Goal: Task Accomplishment & Management: Manage account settings

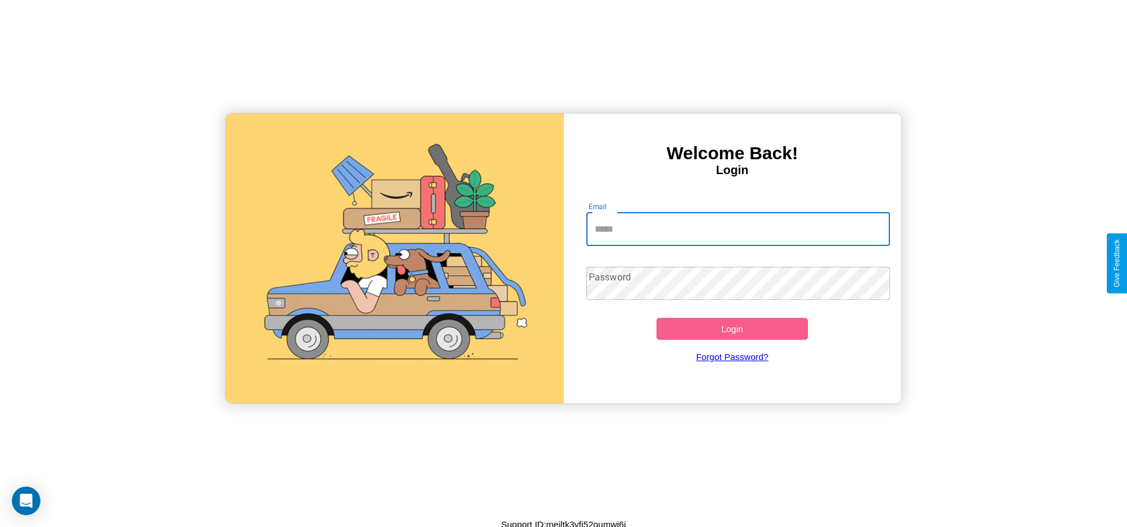
click at [738, 229] on input "Email" at bounding box center [738, 229] width 304 height 33
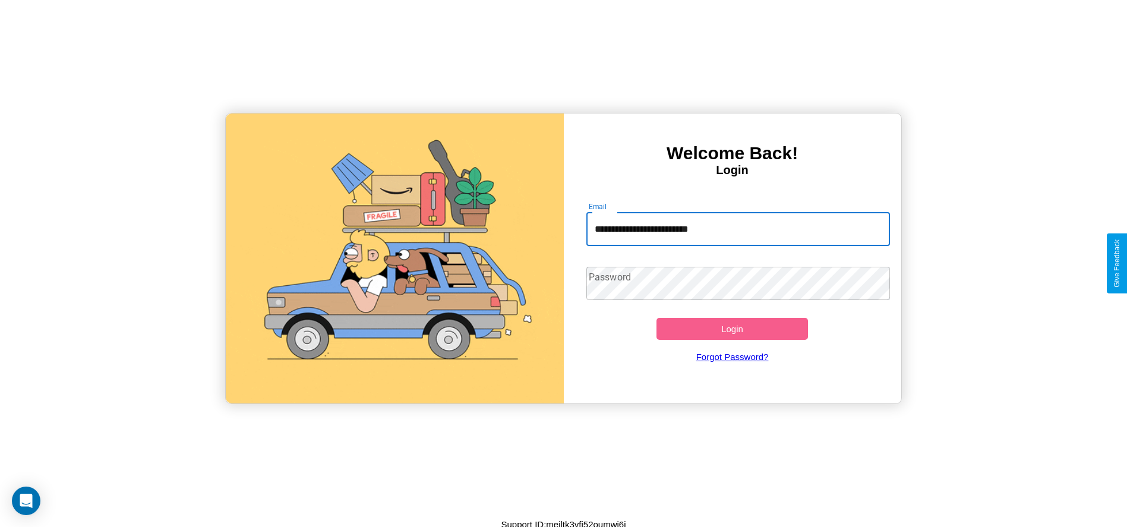
type input "**********"
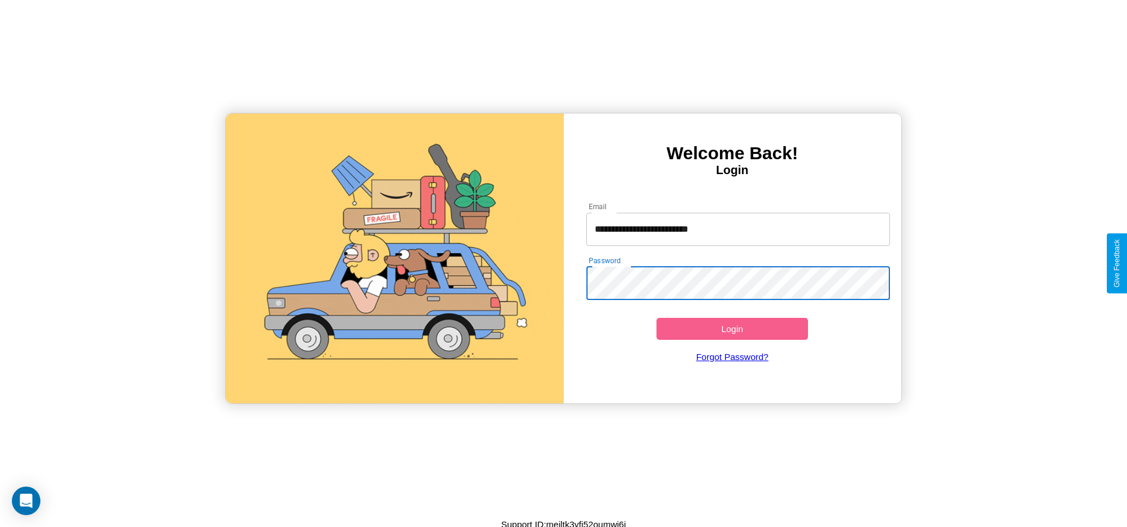
click at [732, 328] on button "Login" at bounding box center [732, 329] width 152 height 22
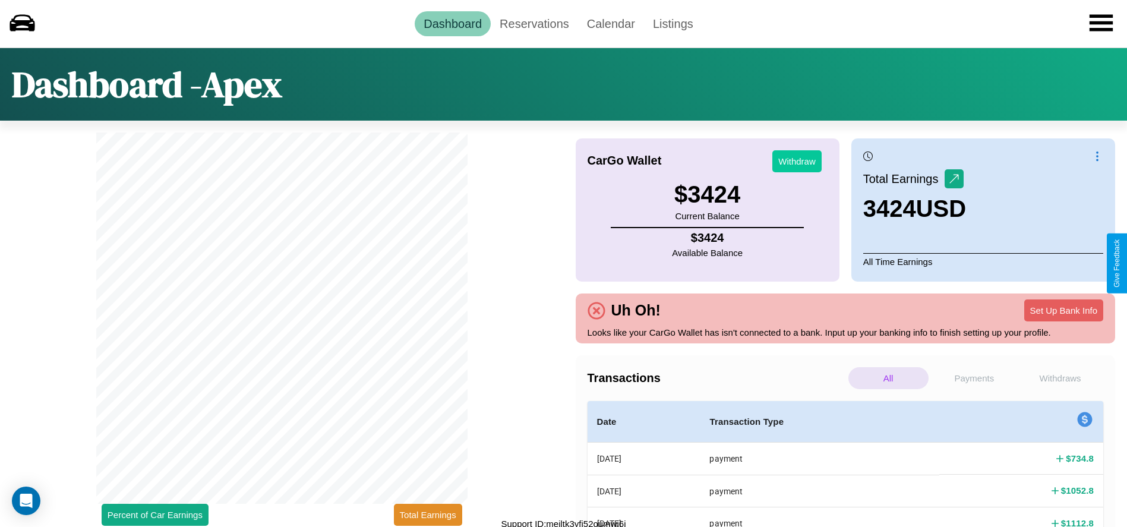
click at [796, 161] on button "Withdraw" at bounding box center [796, 161] width 49 height 22
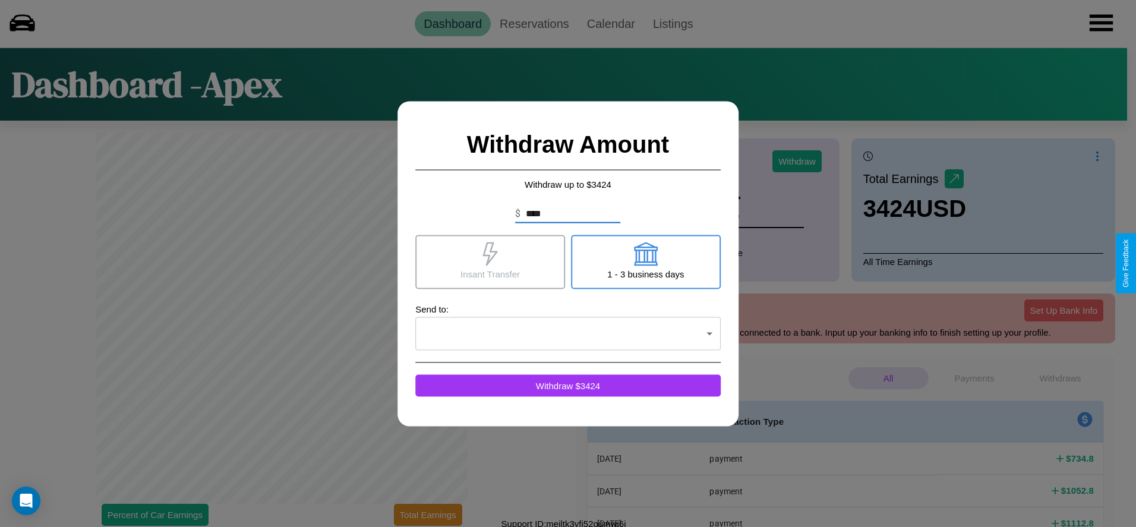
click at [490, 261] on icon at bounding box center [490, 254] width 24 height 24
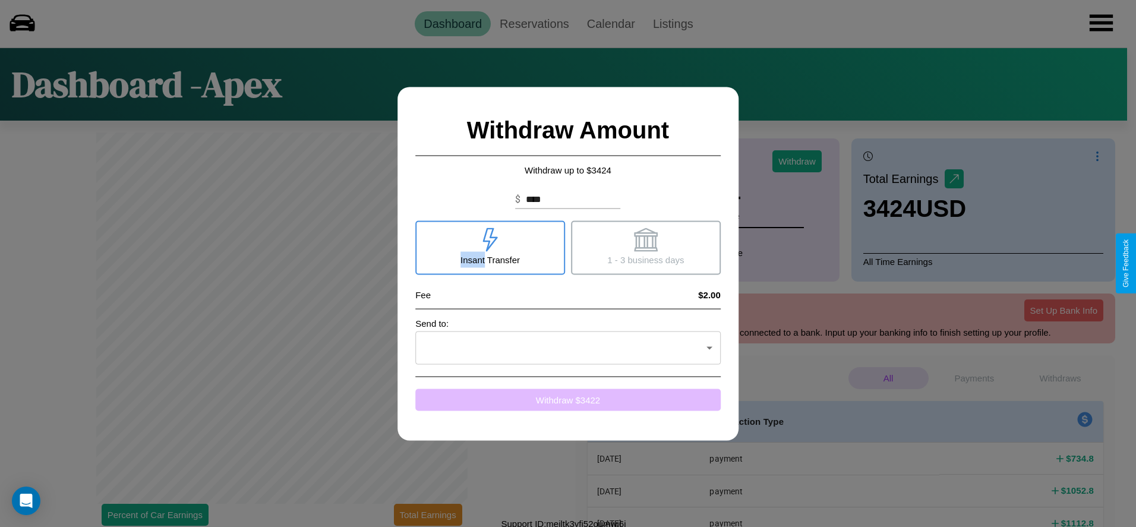
click at [568, 399] on button "Withdraw $ 3422" at bounding box center [567, 399] width 305 height 22
